Goal: Task Accomplishment & Management: Use online tool/utility

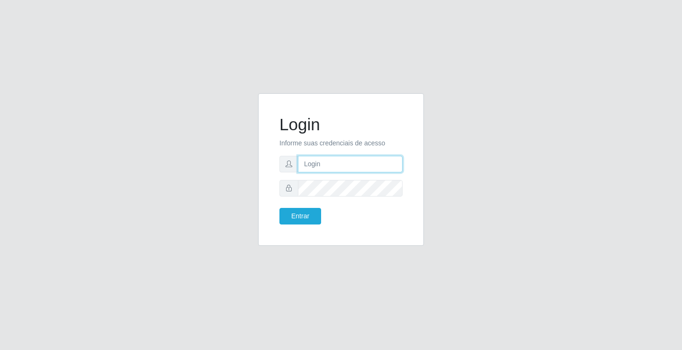
drag, startPoint x: 0, startPoint y: 0, endPoint x: 356, endPoint y: 158, distance: 389.1
click at [356, 158] on input "text" at bounding box center [350, 164] width 105 height 17
click at [362, 164] on input "text" at bounding box center [350, 164] width 105 height 17
type input "zivaneide@ideal"
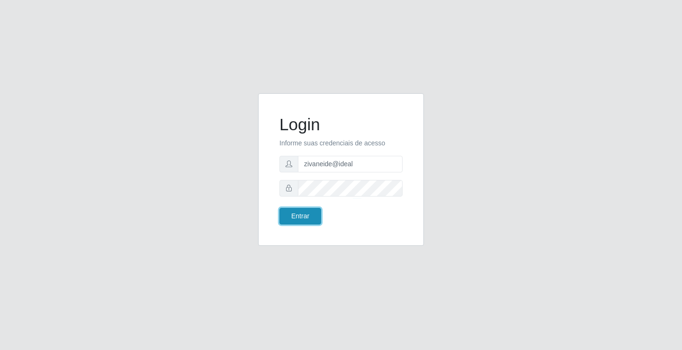
click at [312, 217] on button "Entrar" at bounding box center [300, 216] width 42 height 17
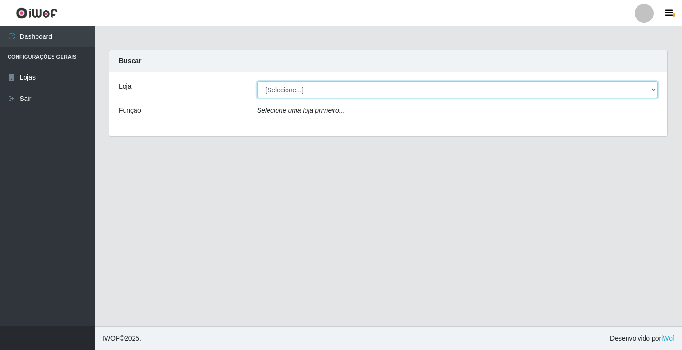
click at [656, 88] on select "[Selecione...] Ideal - Conceição" at bounding box center [457, 89] width 401 height 17
select select "231"
click at [257, 81] on select "[Selecione...] Ideal - Conceição" at bounding box center [457, 89] width 401 height 17
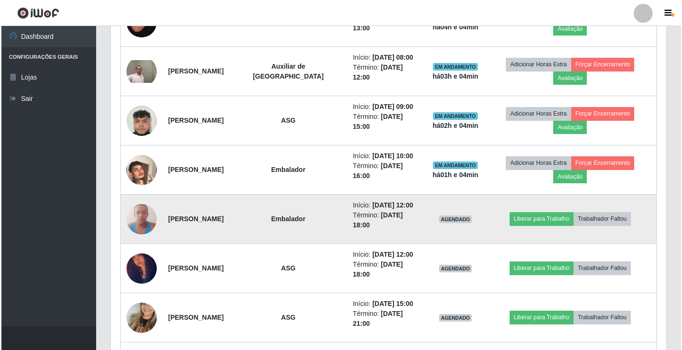
scroll to position [521, 0]
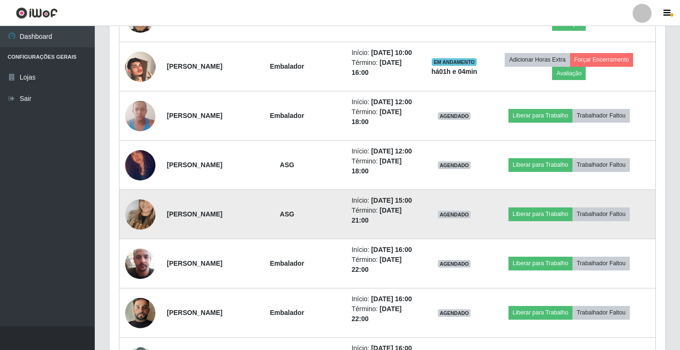
click at [145, 219] on img at bounding box center [140, 215] width 30 height 54
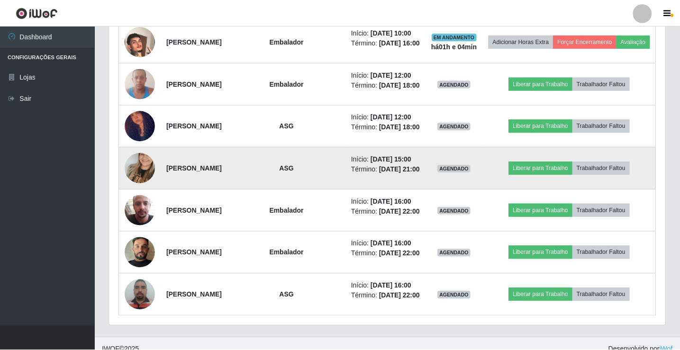
scroll to position [197, 551]
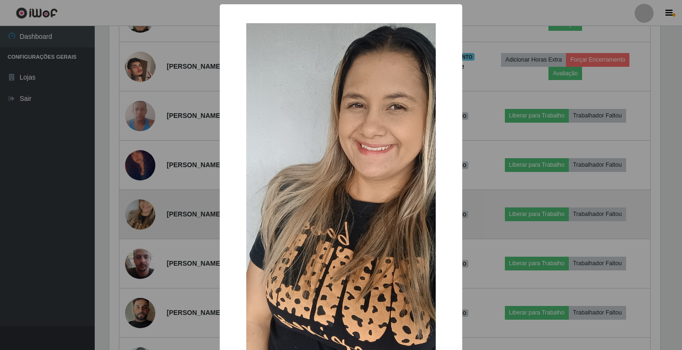
click at [145, 219] on div "× OK Cancel" at bounding box center [341, 175] width 682 height 350
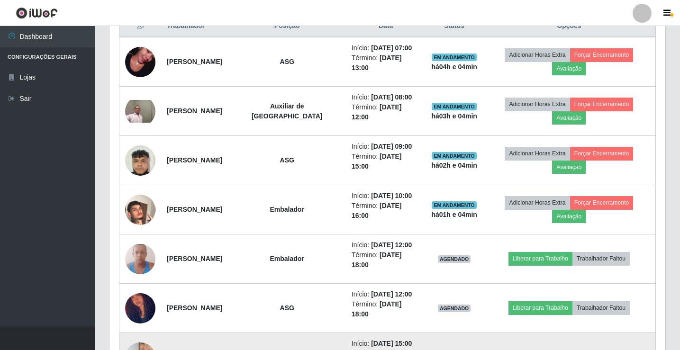
scroll to position [366, 0]
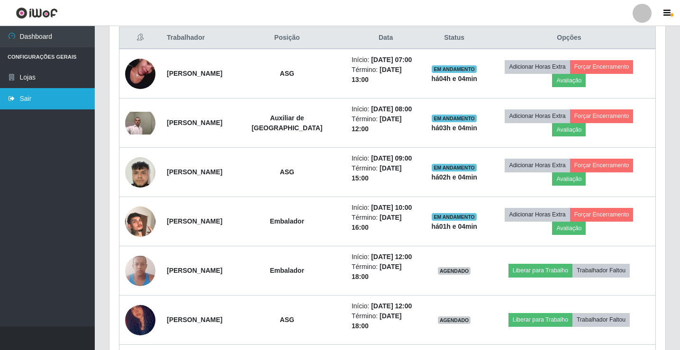
click at [45, 103] on link "Sair" at bounding box center [47, 98] width 95 height 21
